Goal: Task Accomplishment & Management: Use online tool/utility

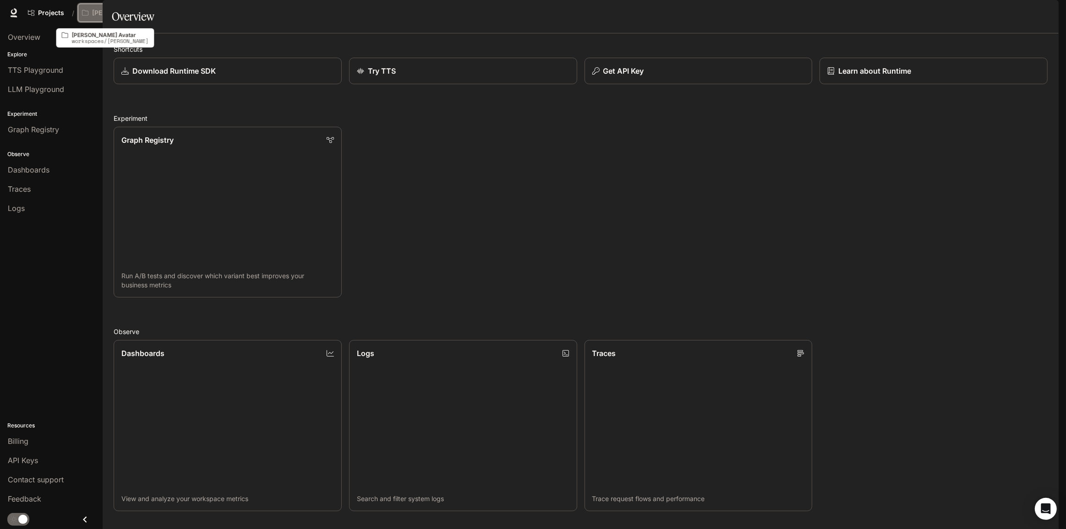
click at [121, 16] on p "Brendan McGrath Avatar" at bounding box center [117, 13] width 51 height 8
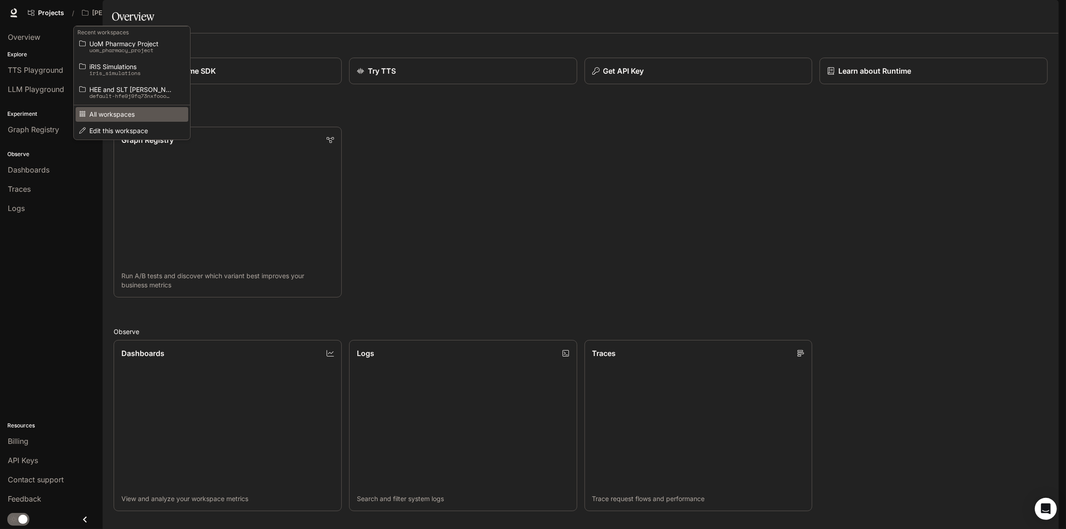
click at [136, 116] on span "All workspaces" at bounding box center [130, 114] width 82 height 7
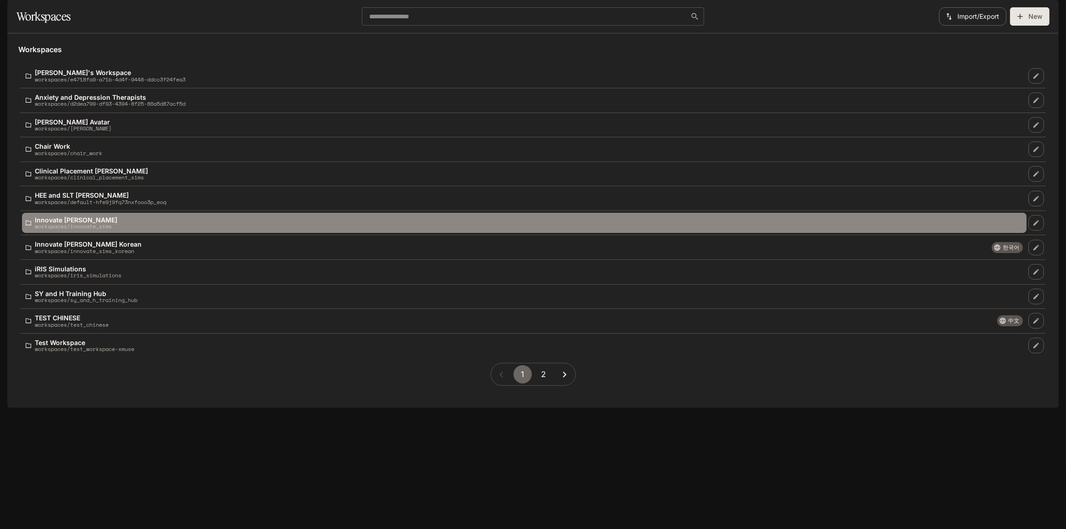
click at [83, 224] on p "Innovate [PERSON_NAME]" at bounding box center [76, 220] width 82 height 7
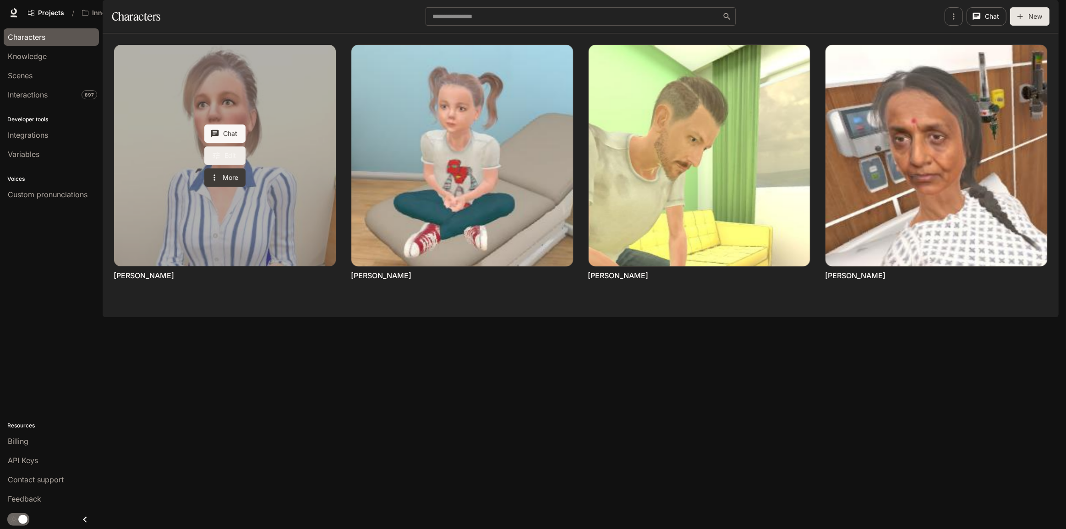
click at [229, 165] on link "Edit" at bounding box center [224, 156] width 41 height 18
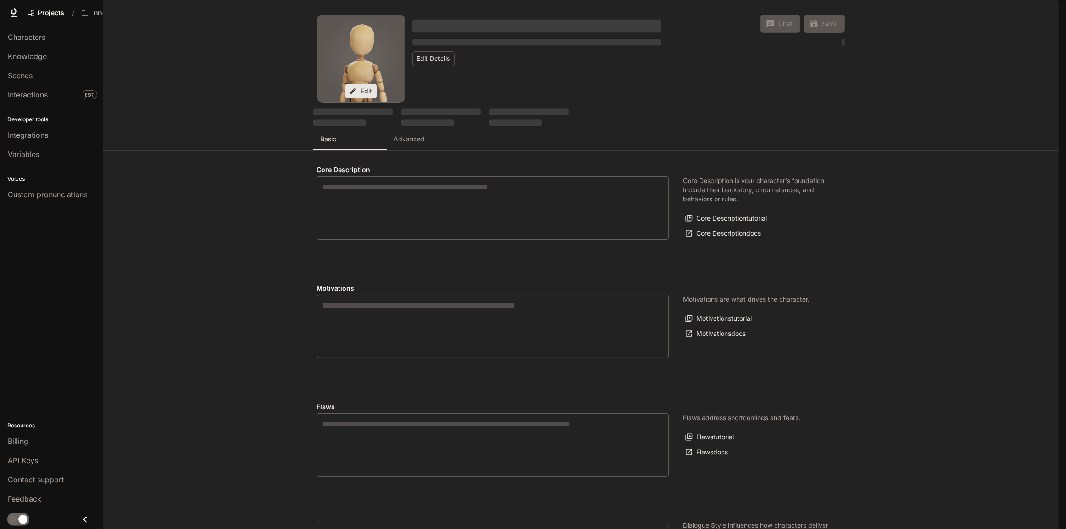
type textarea "**********"
type input "**********"
type input "****"
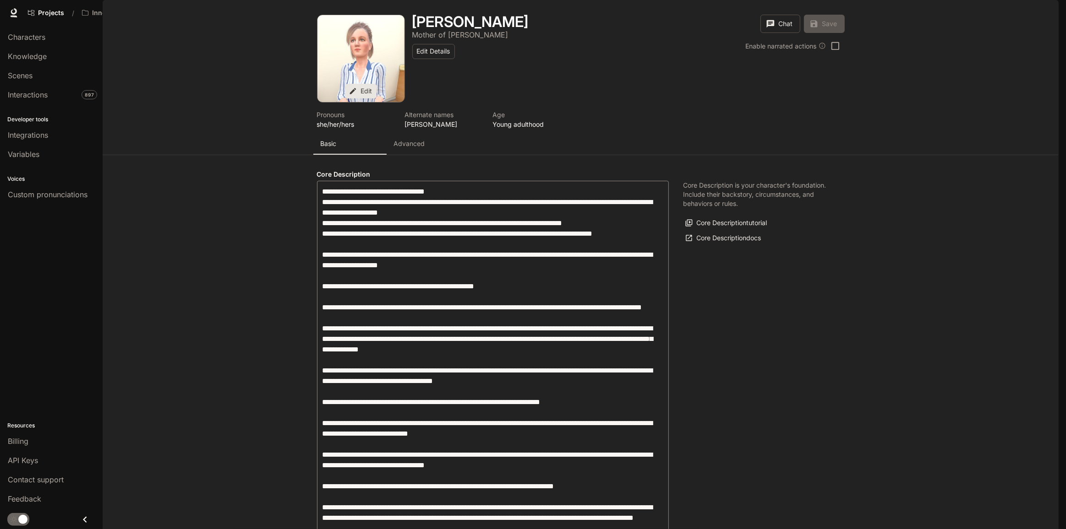
type input "**********"
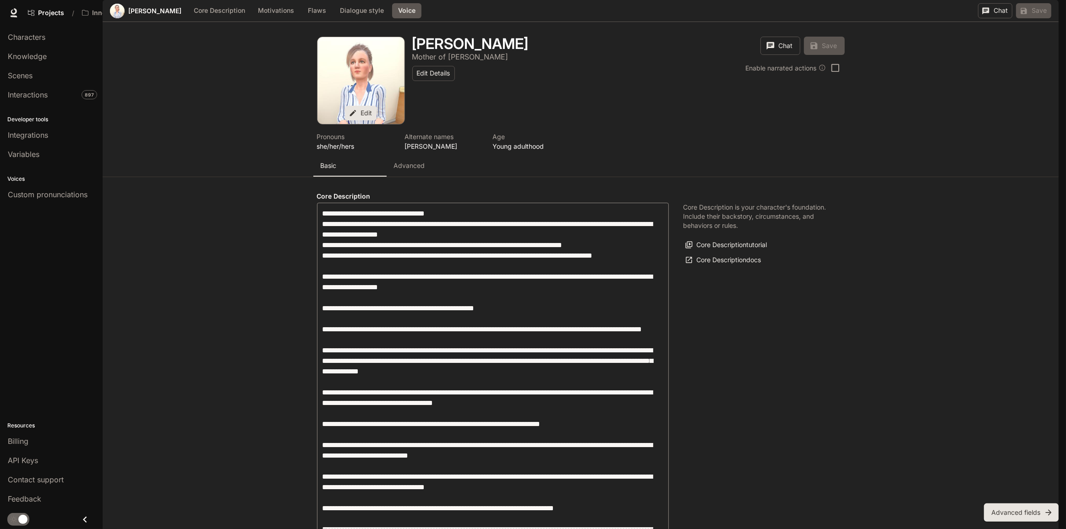
scroll to position [1185, 0]
click at [37, 132] on span "Integrations" at bounding box center [28, 135] width 40 height 11
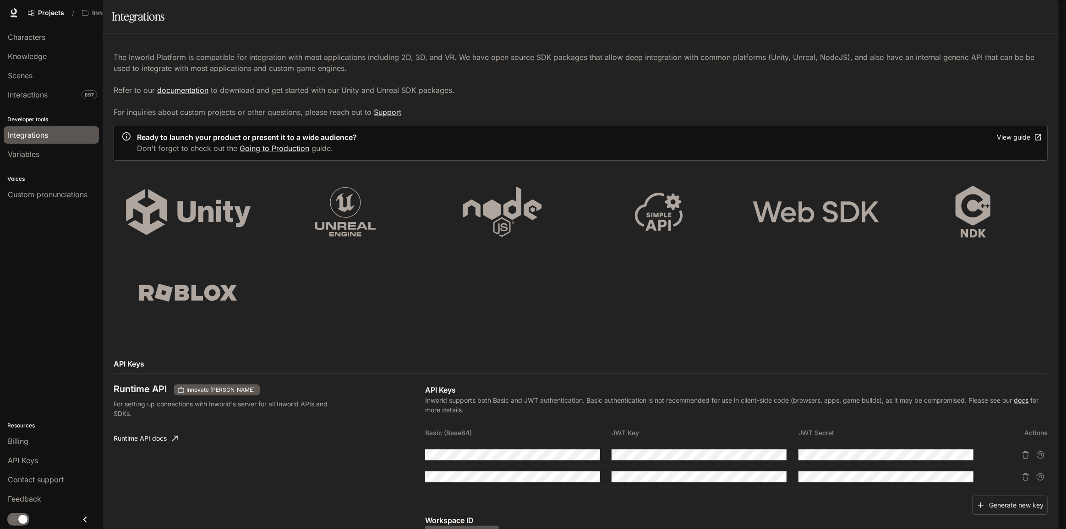
scroll to position [397, 0]
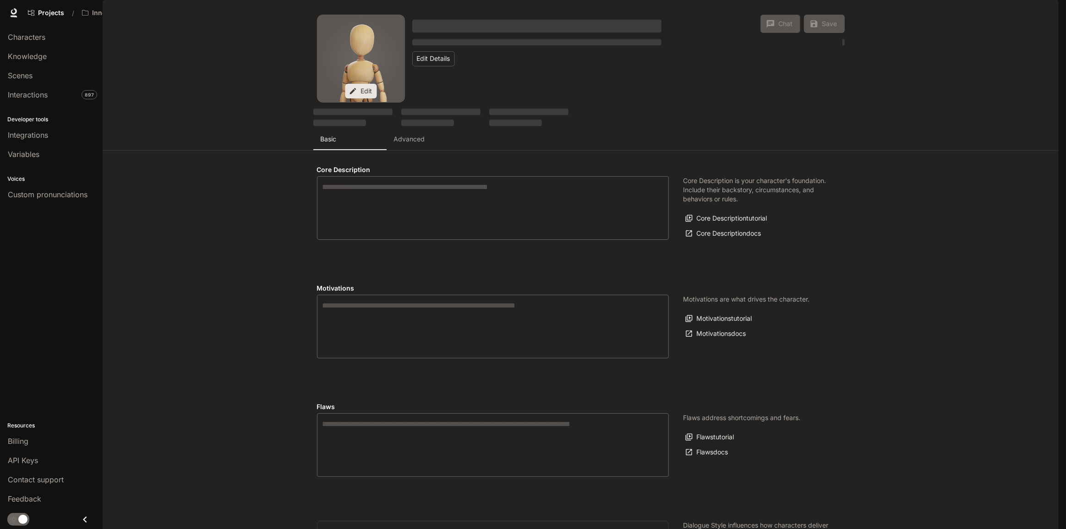
type textarea "**********"
type input "**********"
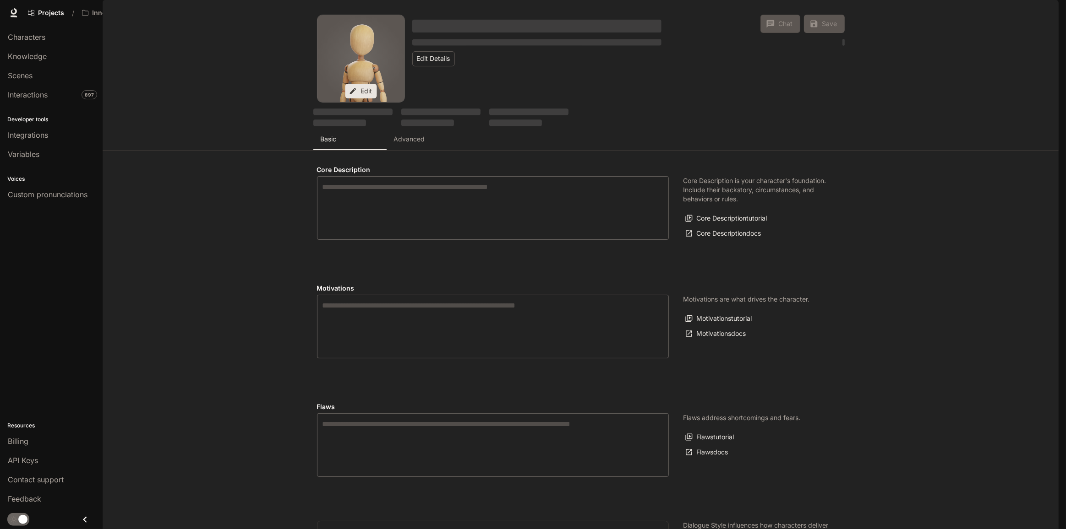
type input "****"
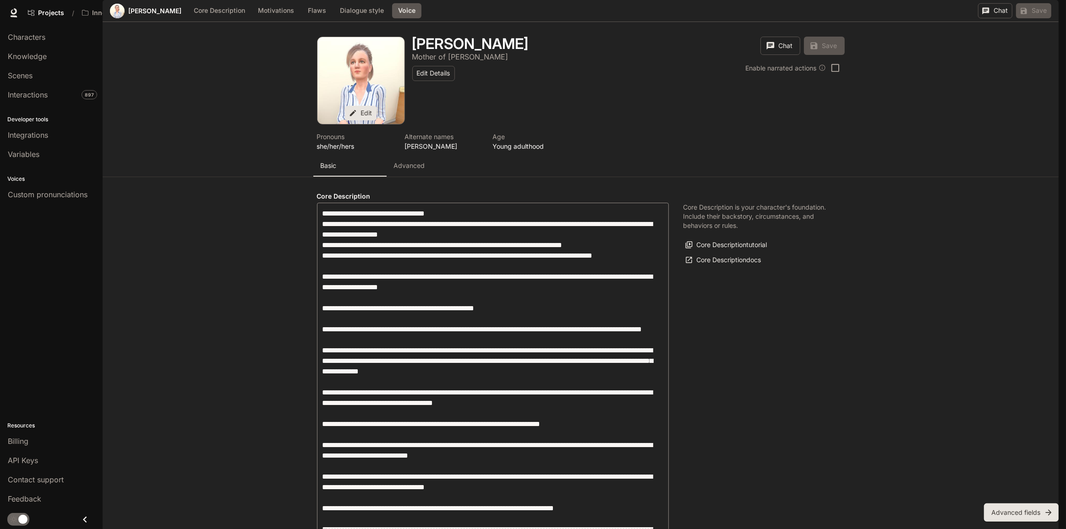
scroll to position [1166, 0]
click at [30, 135] on span "Integrations" at bounding box center [28, 135] width 40 height 11
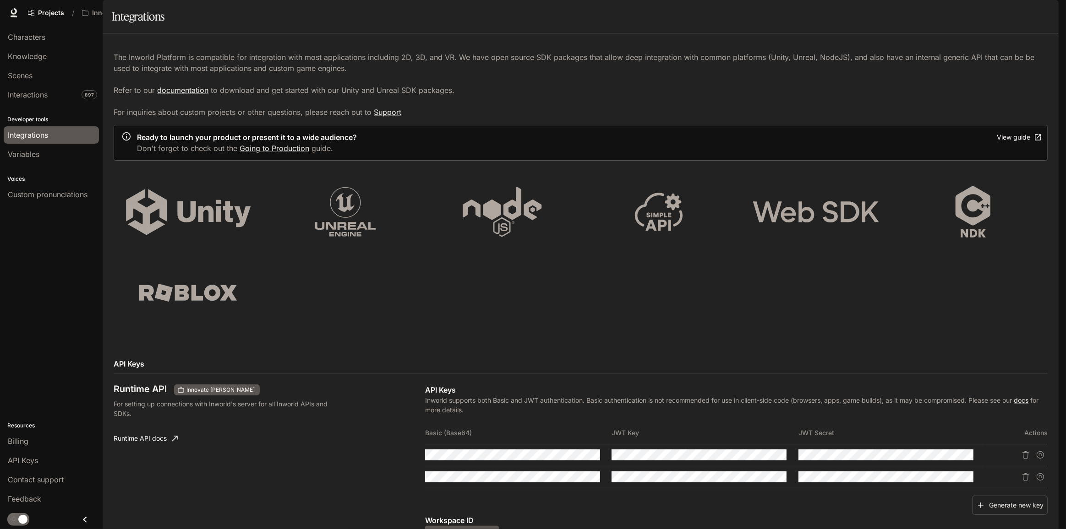
scroll to position [397, 0]
click at [25, 460] on span "API Keys" at bounding box center [23, 460] width 30 height 11
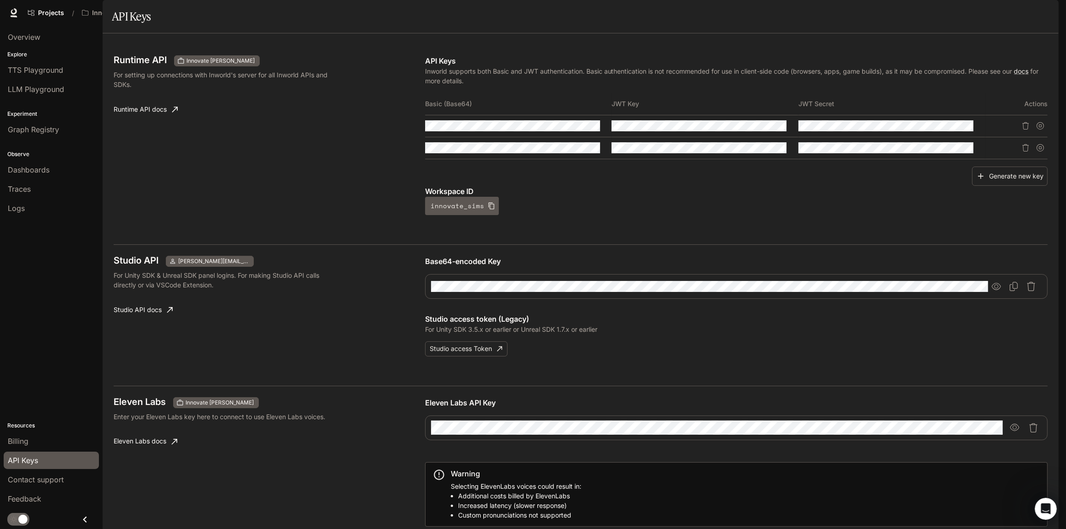
scroll to position [68, 0]
click at [136, 433] on link "Eleven Labs docs" at bounding box center [145, 442] width 71 height 18
click at [52, 16] on span "Projects" at bounding box center [51, 13] width 26 height 8
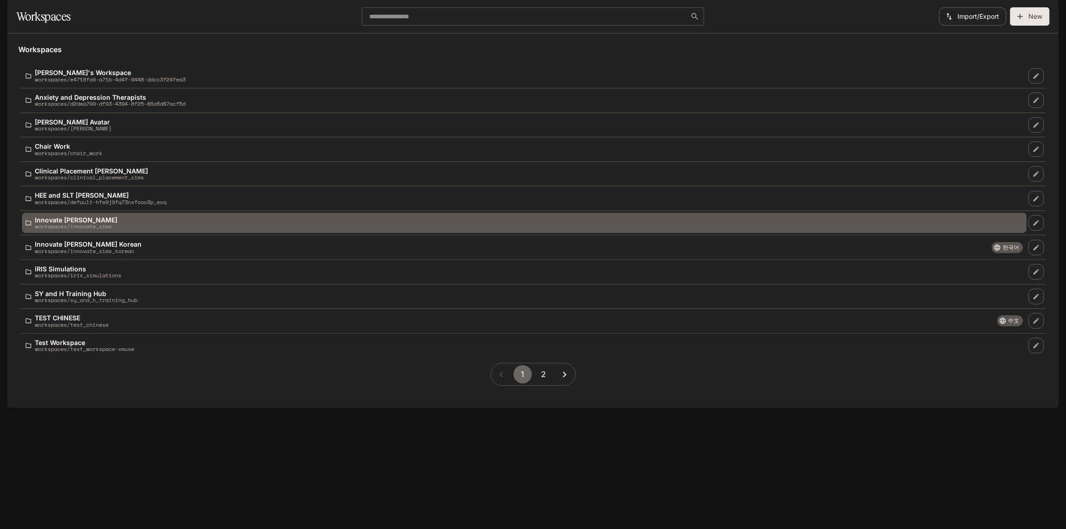
click at [109, 224] on p "Innovate [PERSON_NAME]" at bounding box center [76, 220] width 82 height 7
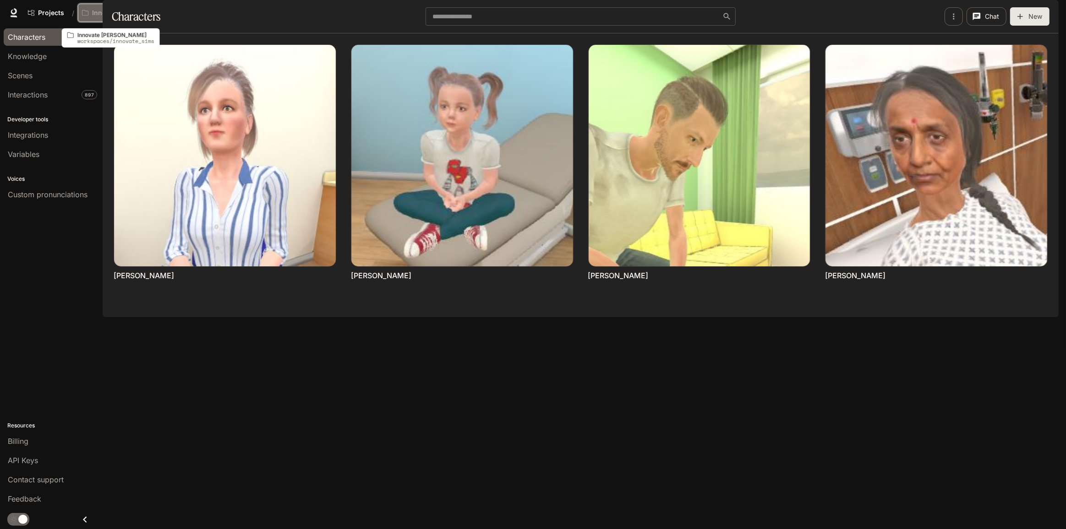
click at [144, 14] on button "Innovate [PERSON_NAME]" at bounding box center [118, 13] width 80 height 18
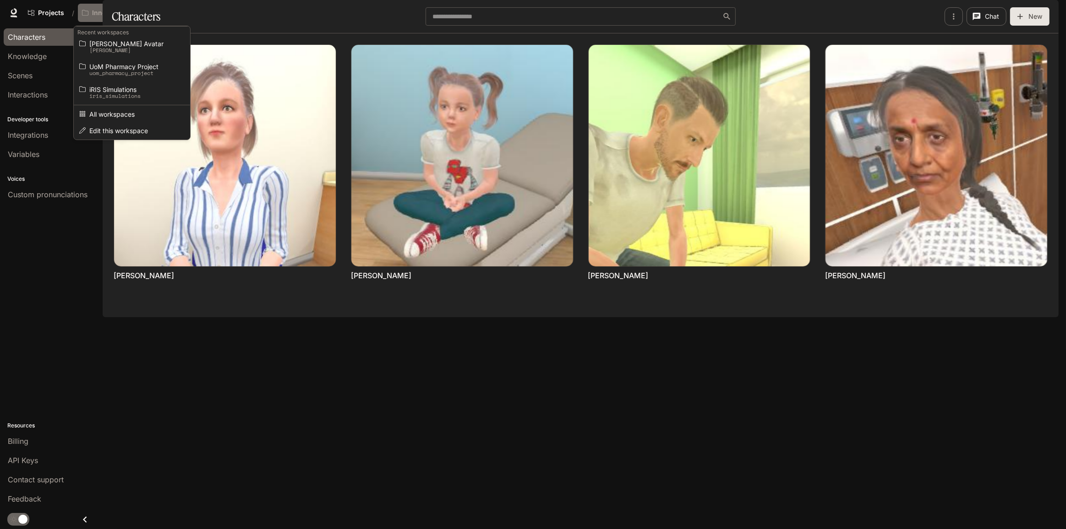
click at [144, 14] on div "Open workspace menu" at bounding box center [533, 264] width 1066 height 529
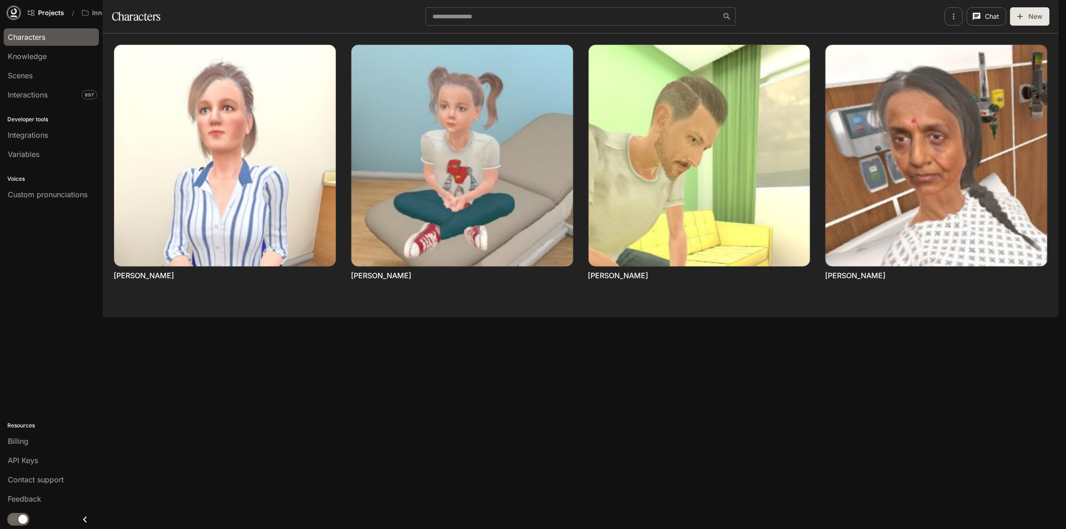
click at [12, 13] on icon at bounding box center [14, 11] width 6 height 6
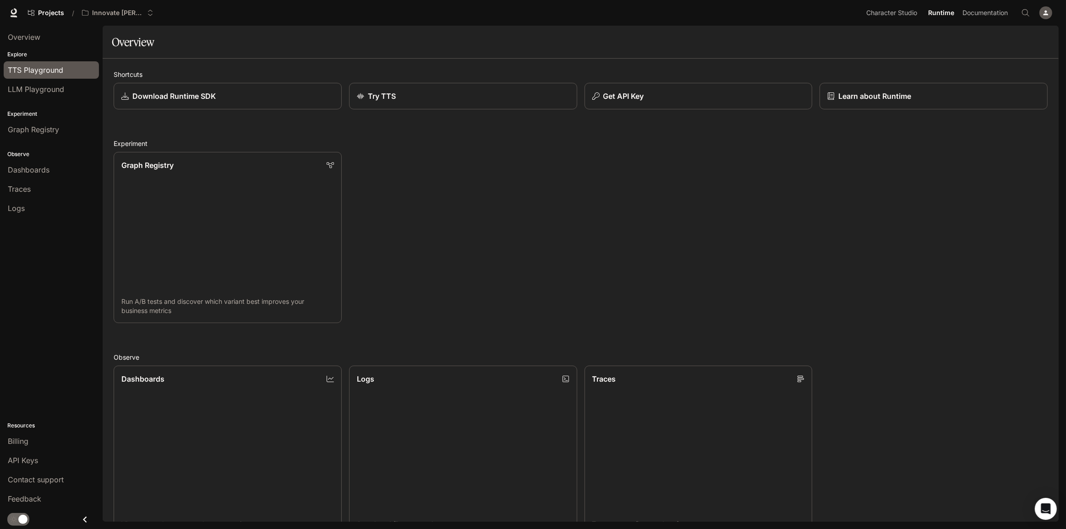
click at [58, 74] on span "TTS Playground" at bounding box center [35, 70] width 55 height 11
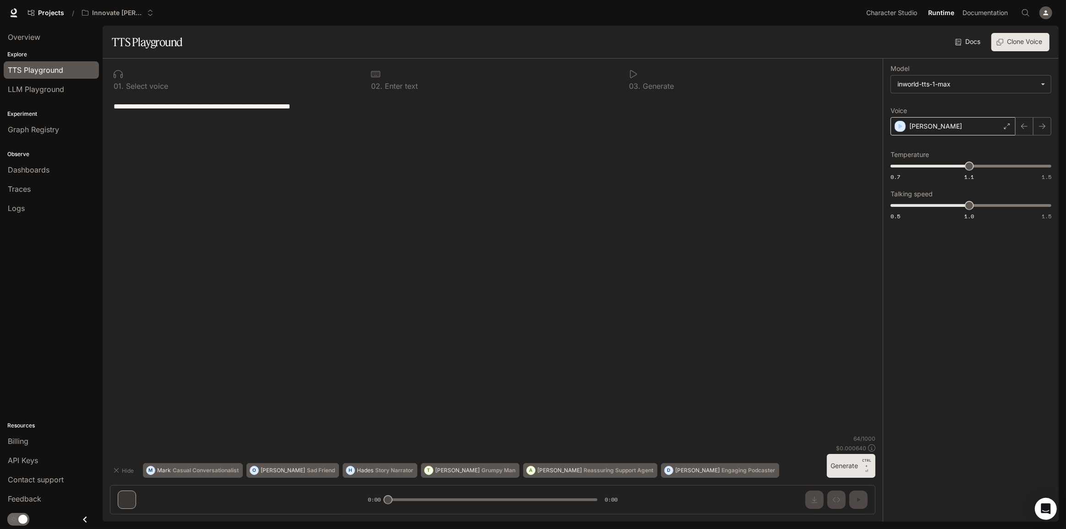
click at [910, 128] on p "[PERSON_NAME]" at bounding box center [935, 126] width 53 height 9
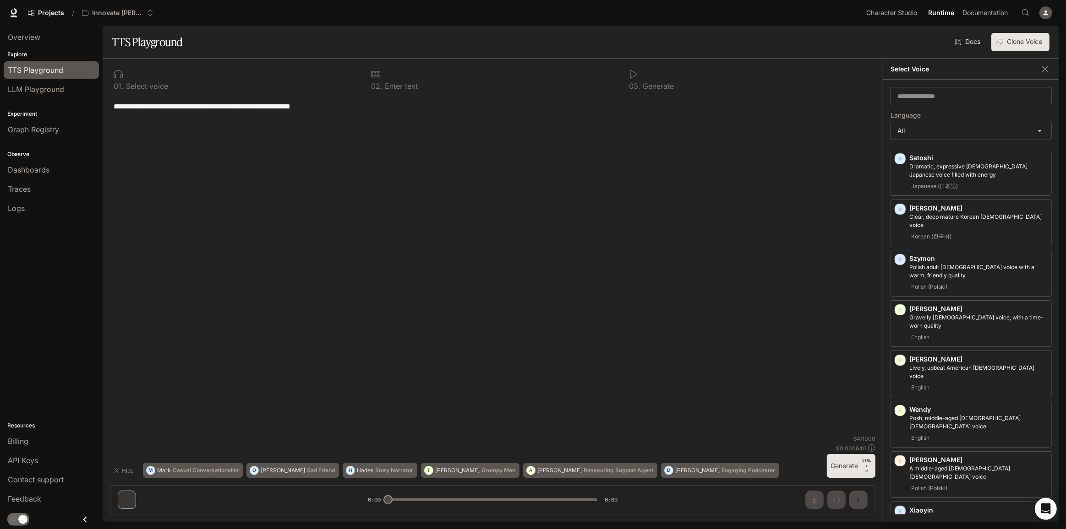
scroll to position [1763, 0]
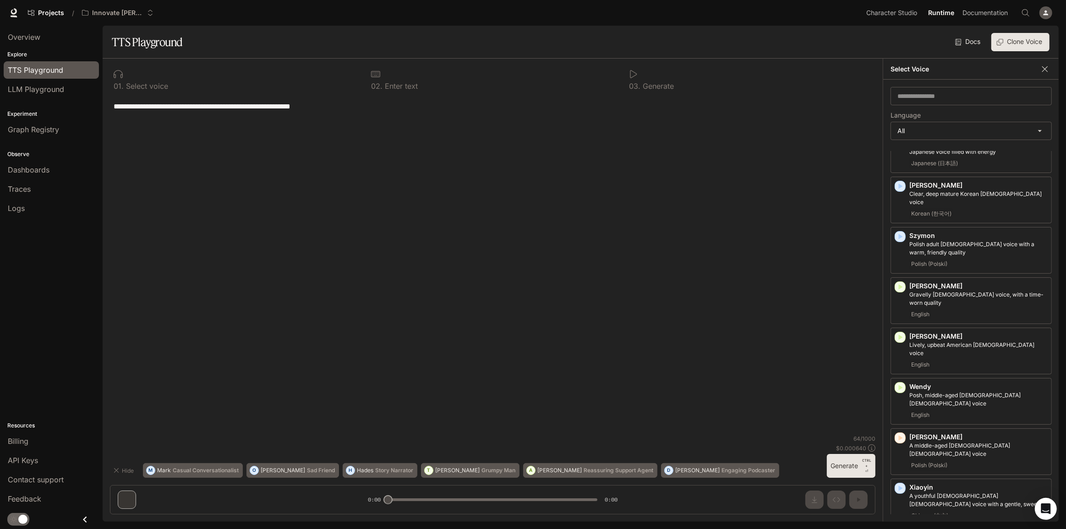
click at [1042, 72] on icon "button" at bounding box center [1044, 69] width 9 height 9
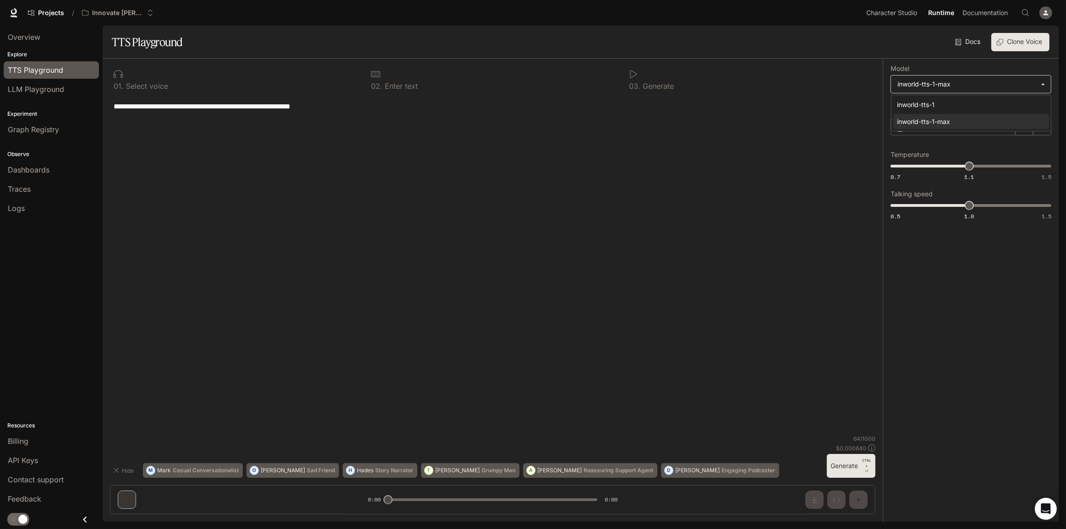
click at [1047, 89] on body "**********" at bounding box center [533, 264] width 1066 height 529
click at [1046, 89] on div at bounding box center [533, 264] width 1066 height 529
click at [44, 82] on link "LLM Playground" at bounding box center [51, 89] width 95 height 17
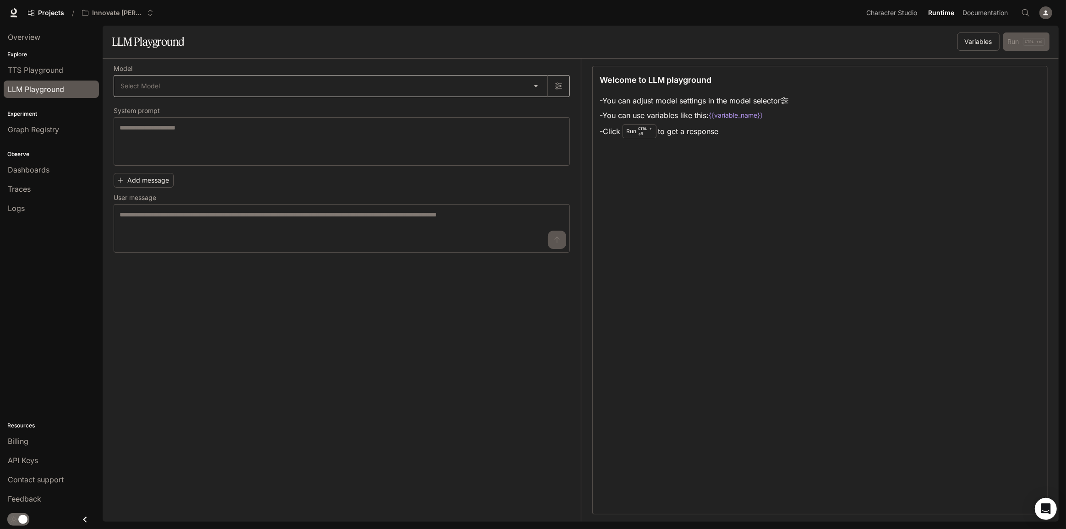
click at [535, 87] on body "Skip to main content Projects / Innovate Sims Character Studio Character Studio…" at bounding box center [533, 264] width 1066 height 529
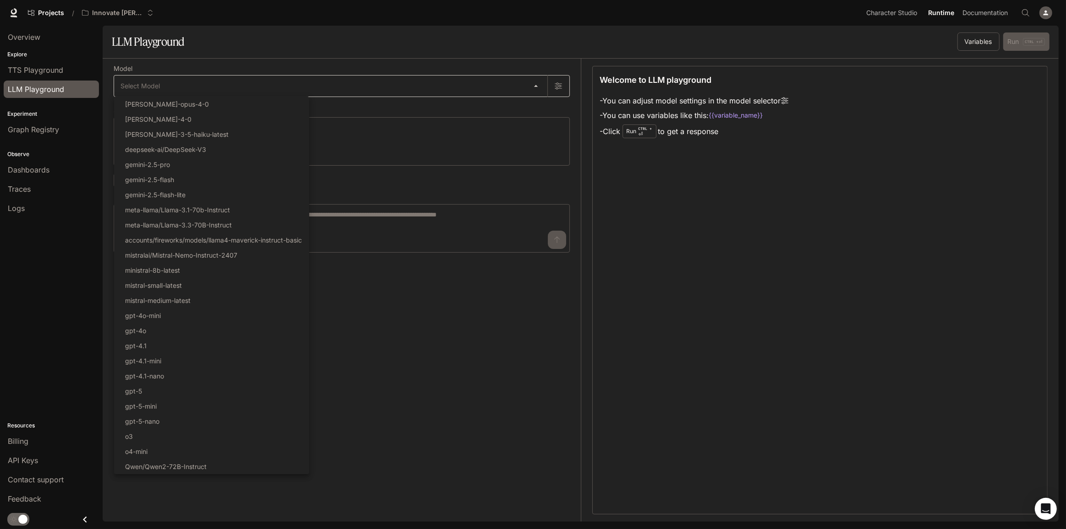
click at [535, 87] on div at bounding box center [533, 264] width 1066 height 529
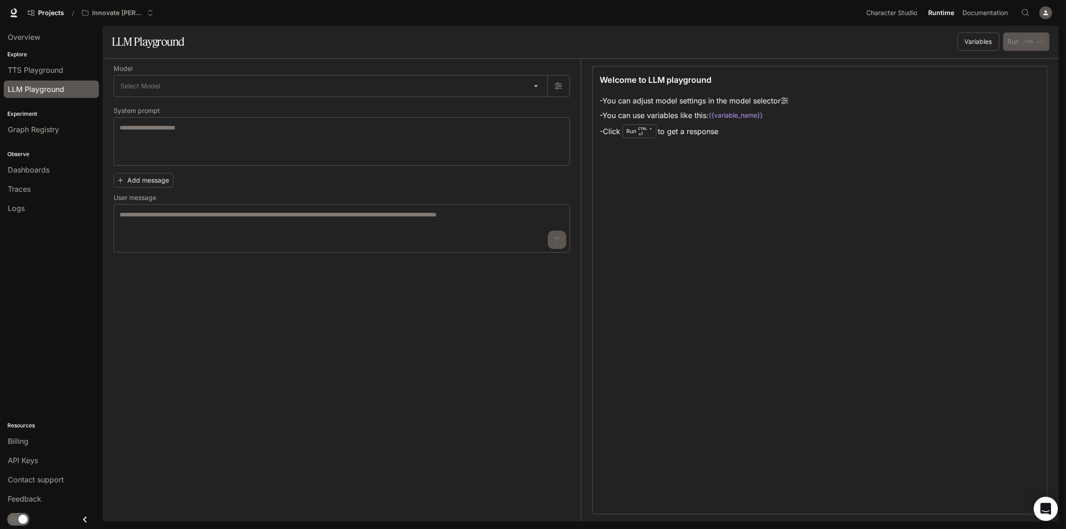
click at [1041, 505] on icon "Open Intercom Messenger" at bounding box center [1046, 509] width 12 height 12
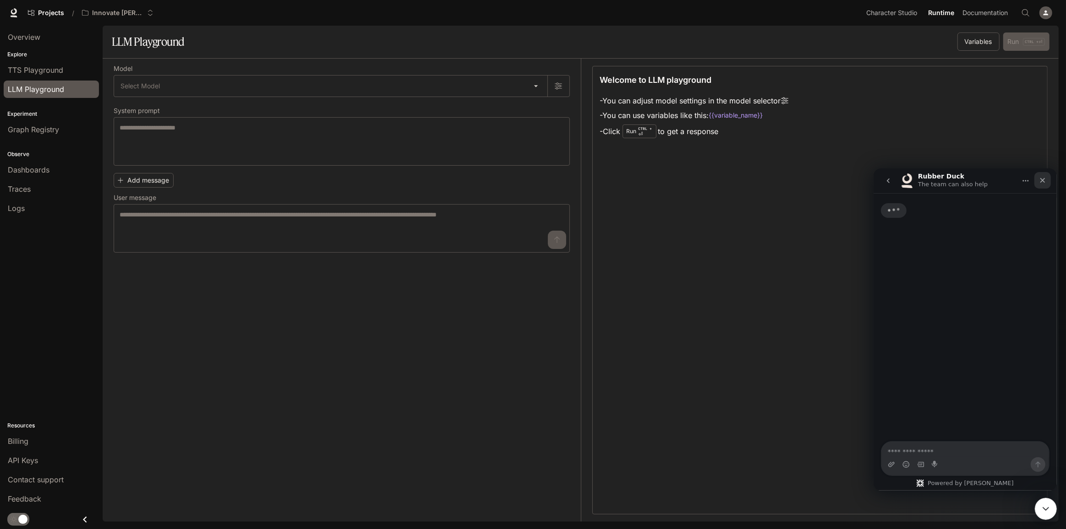
click at [1042, 182] on icon "Close" at bounding box center [1041, 179] width 7 height 7
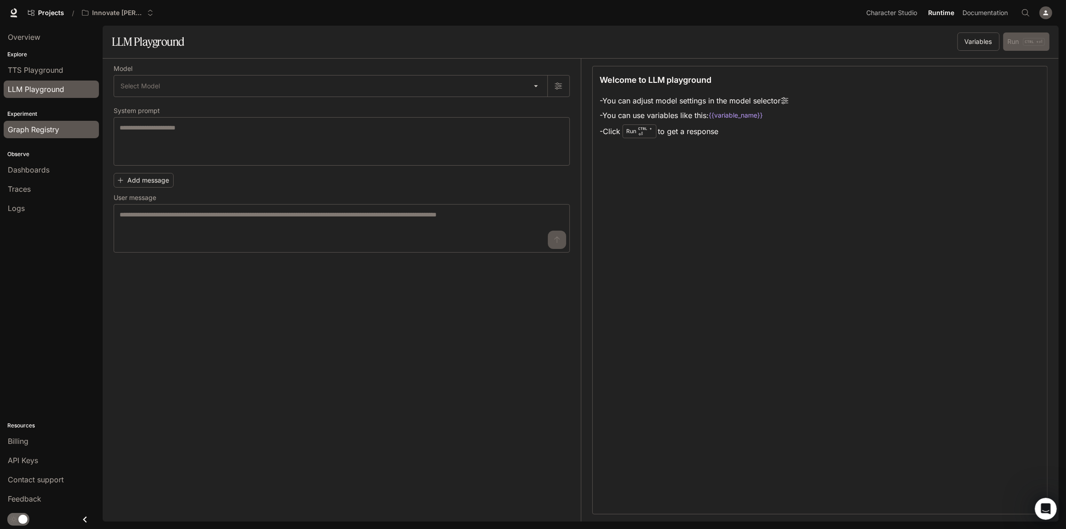
click at [48, 133] on span "Graph Registry" at bounding box center [33, 129] width 51 height 11
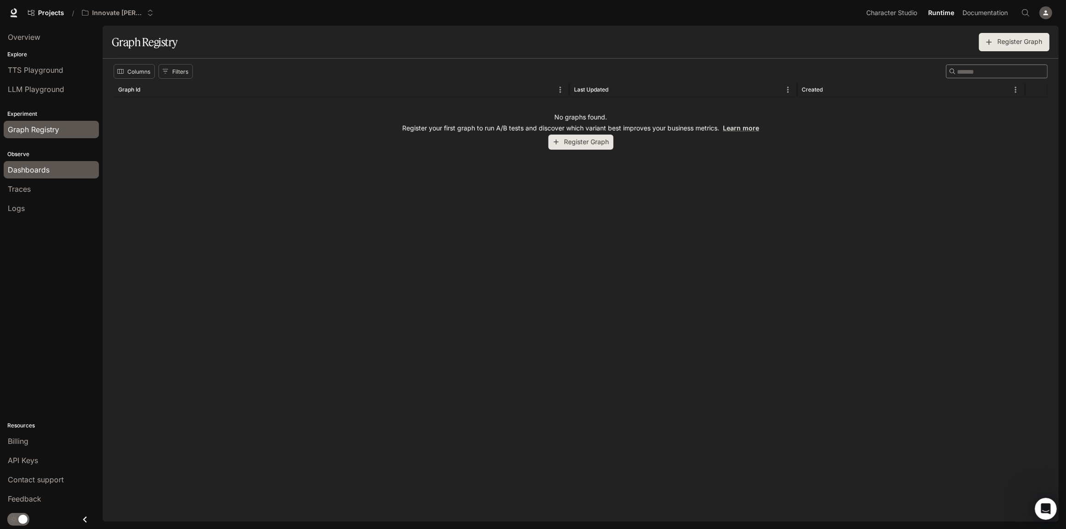
click at [59, 169] on div "Dashboards" at bounding box center [51, 169] width 87 height 11
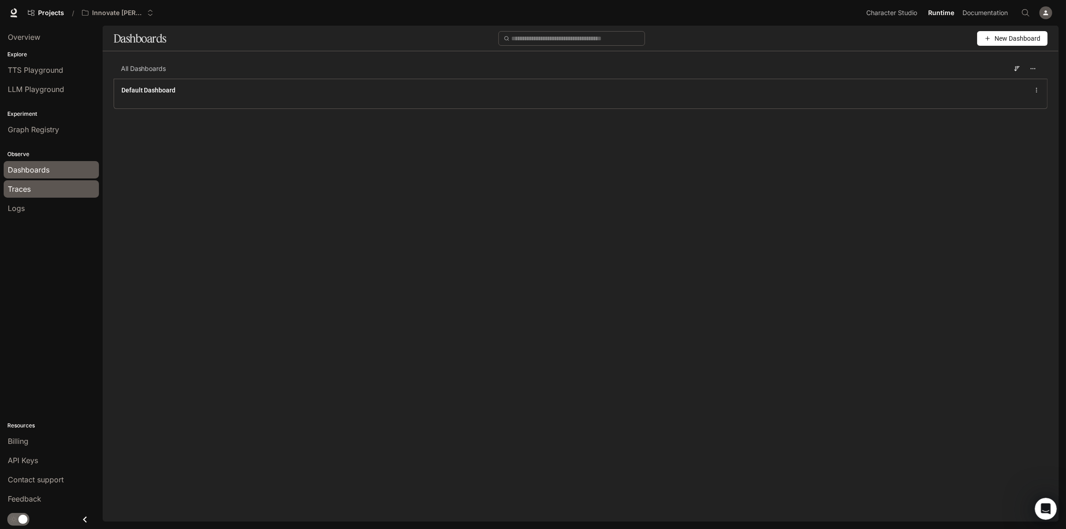
click at [55, 187] on div "Traces" at bounding box center [51, 189] width 87 height 11
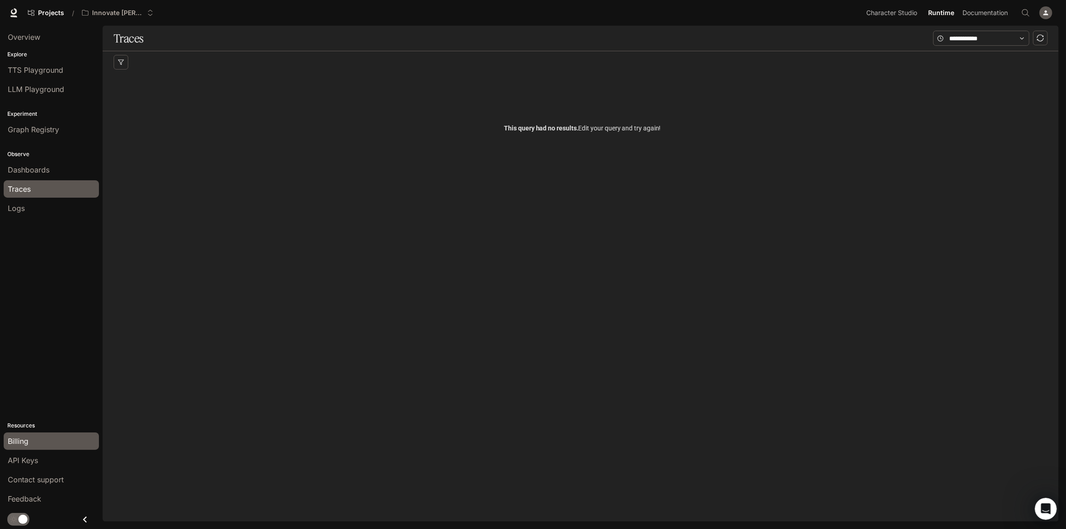
click at [44, 443] on div "Billing" at bounding box center [51, 441] width 87 height 11
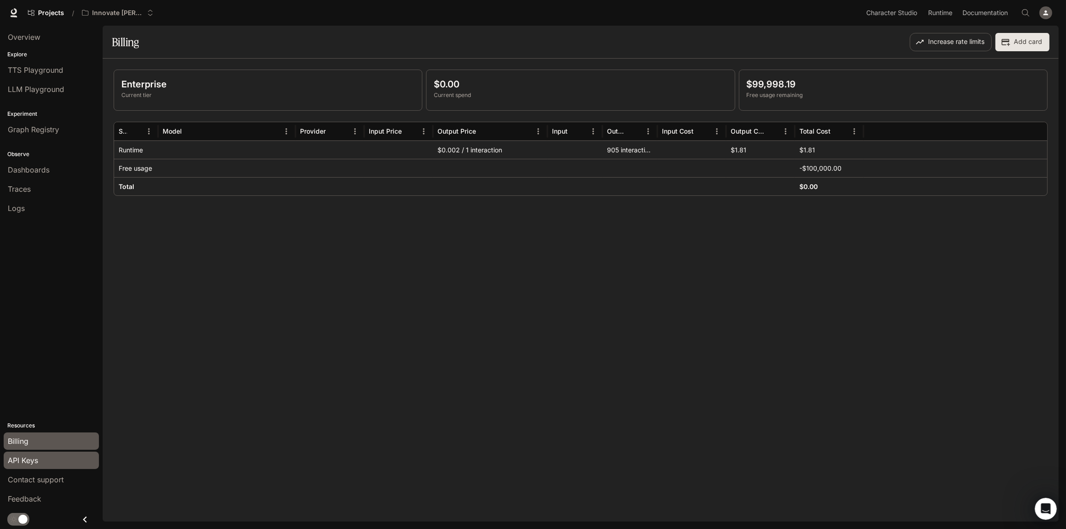
click at [41, 465] on div "API Keys" at bounding box center [51, 460] width 87 height 11
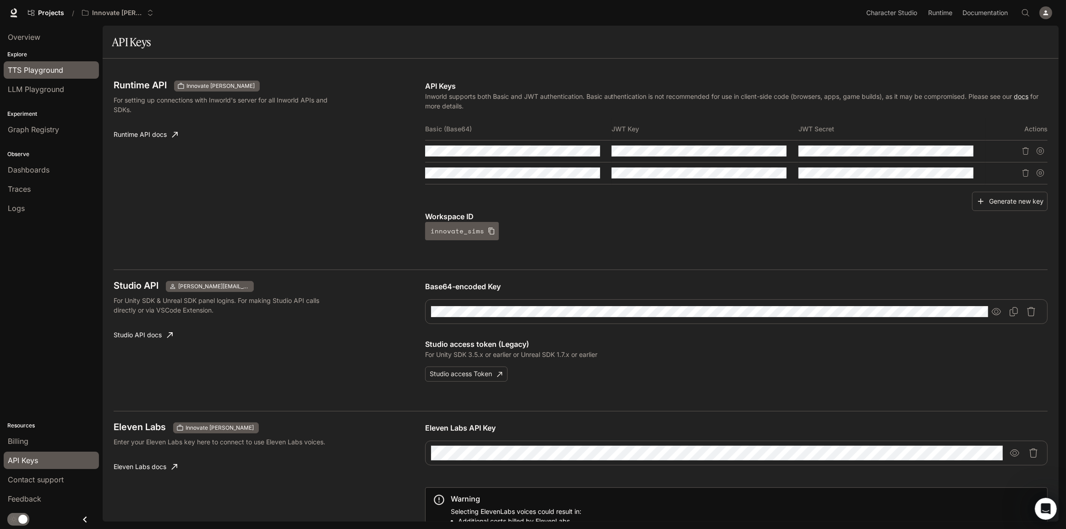
click at [57, 68] on span "TTS Playground" at bounding box center [35, 70] width 55 height 11
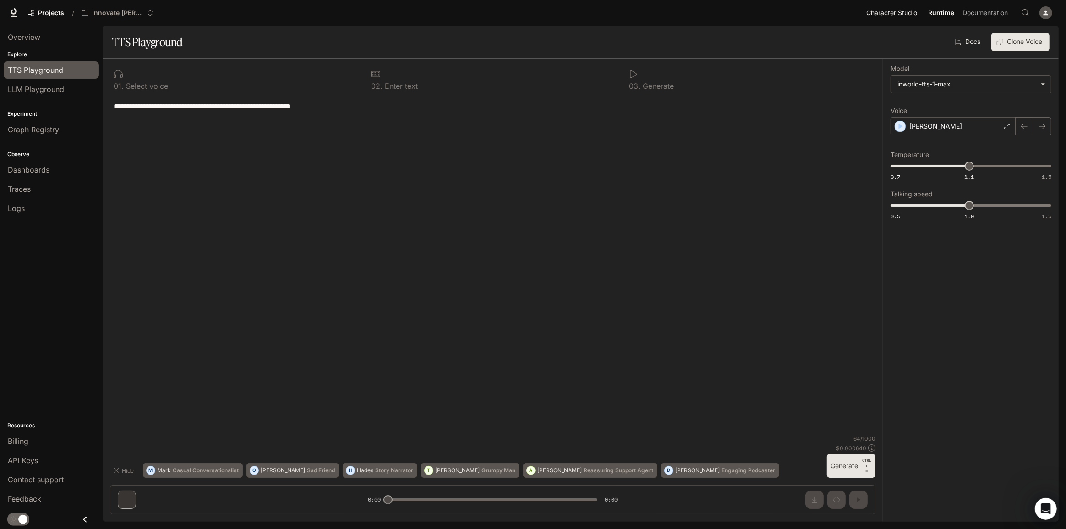
click at [894, 14] on span "Character Studio" at bounding box center [891, 12] width 51 height 11
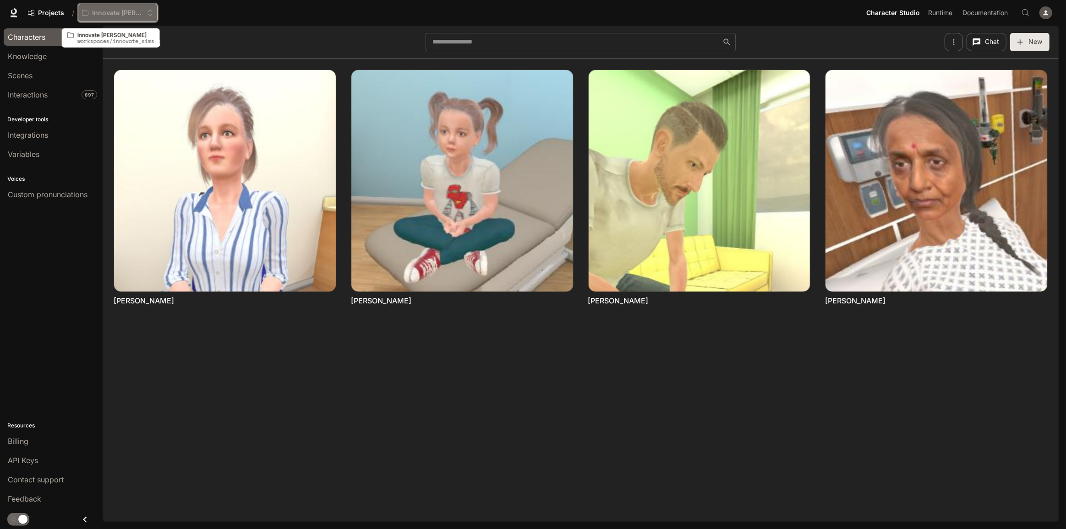
click at [105, 13] on p "Innovate [PERSON_NAME]" at bounding box center [117, 13] width 51 height 8
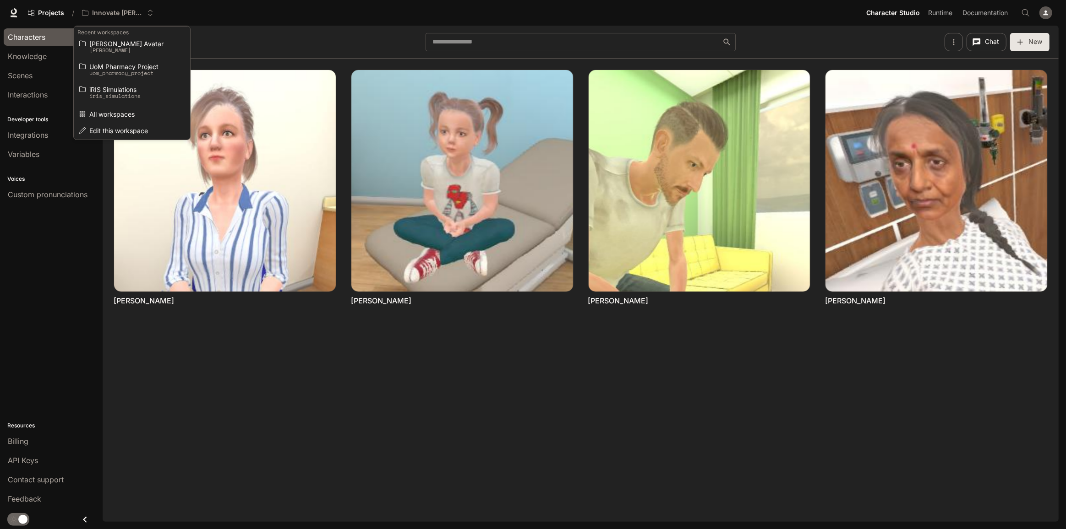
click at [45, 16] on div "Open workspace menu" at bounding box center [533, 264] width 1066 height 529
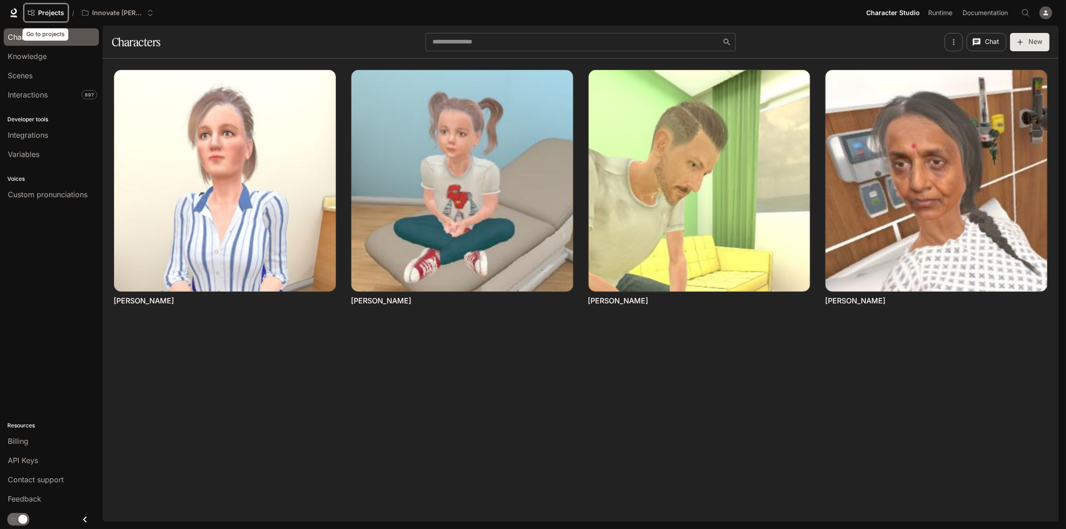
click at [45, 12] on span "Projects" at bounding box center [51, 13] width 26 height 8
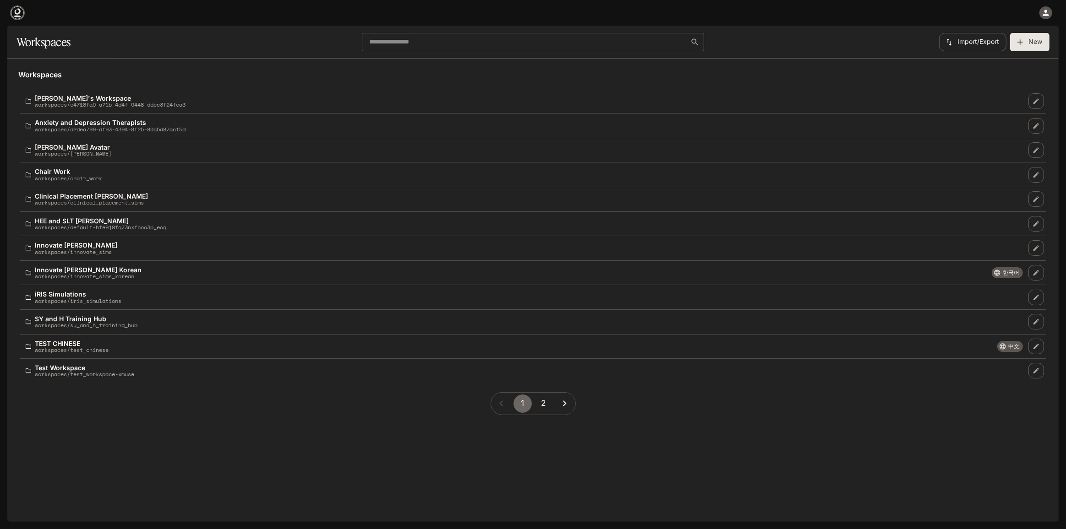
click at [19, 16] on icon at bounding box center [17, 17] width 7 height 2
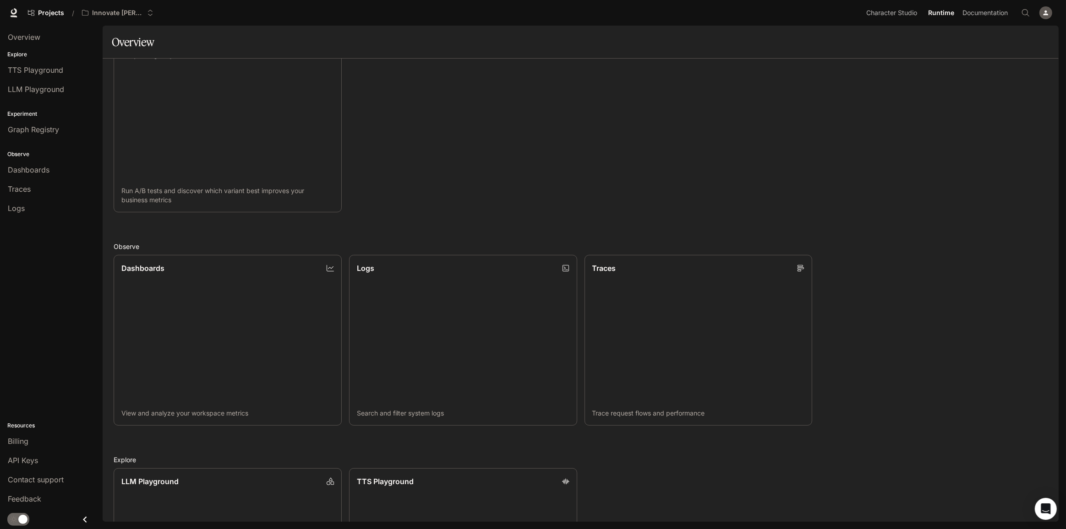
scroll to position [236, 0]
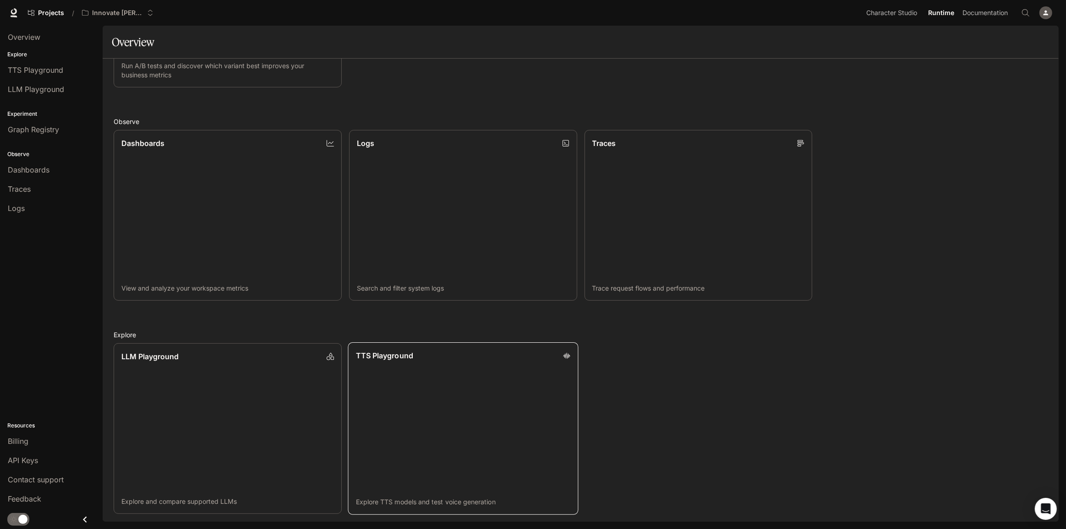
click at [503, 377] on link "TTS Playground Explore TTS models and test voice generation" at bounding box center [463, 429] width 230 height 173
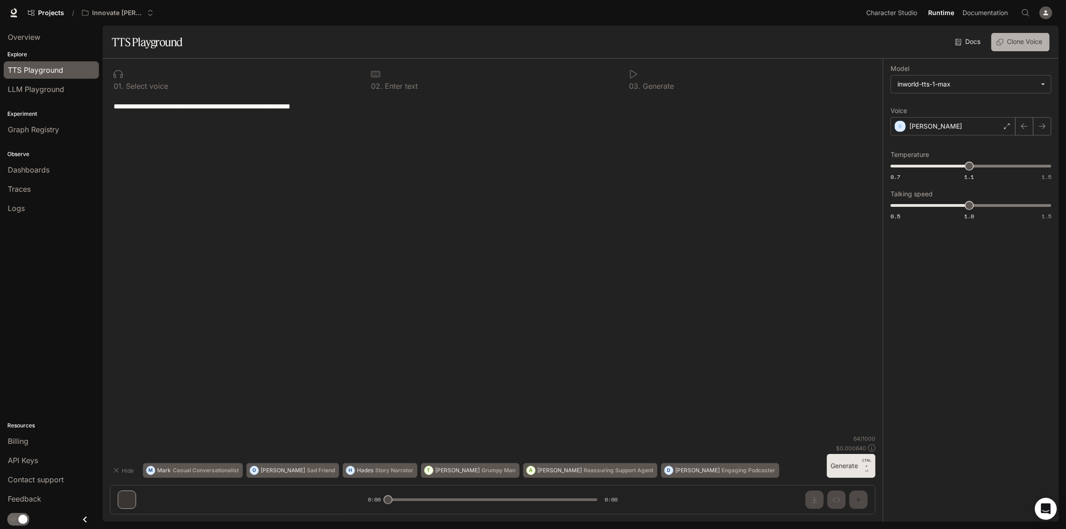
click at [1012, 40] on button "Clone Voice" at bounding box center [1020, 42] width 58 height 18
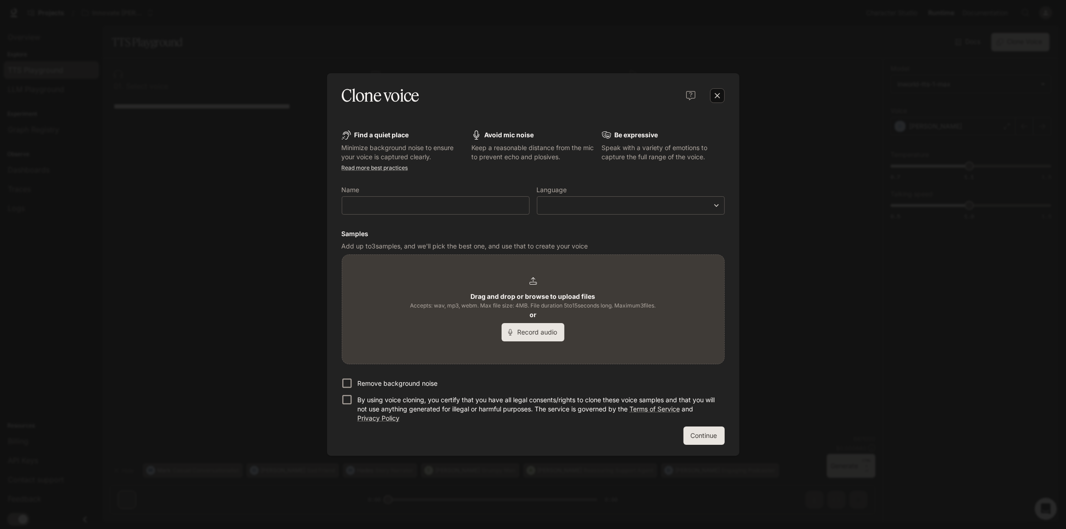
click at [719, 99] on icon "button" at bounding box center [717, 95] width 9 height 9
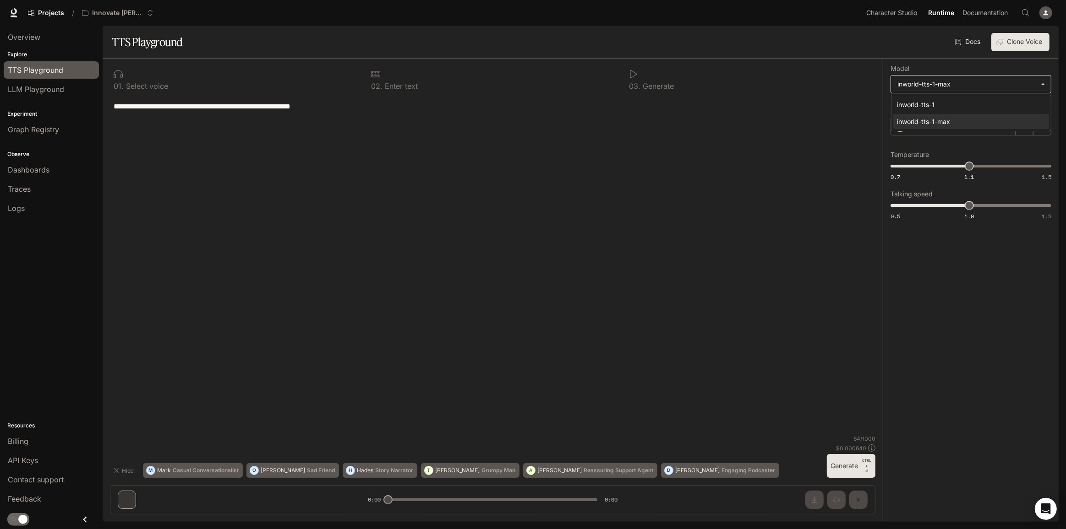
click at [1024, 77] on body "**********" at bounding box center [533, 264] width 1066 height 529
click at [934, 300] on div at bounding box center [533, 264] width 1066 height 529
